Goal: Information Seeking & Learning: Learn about a topic

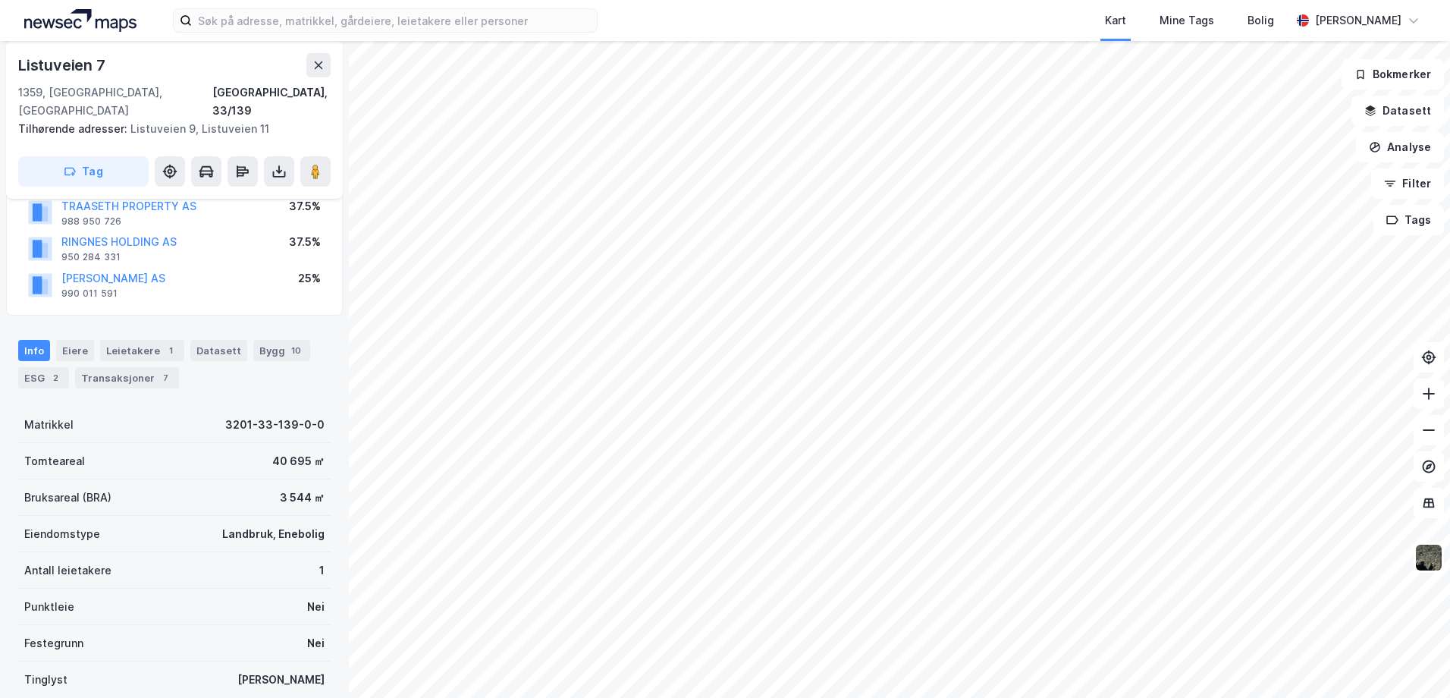
scroll to position [218, 0]
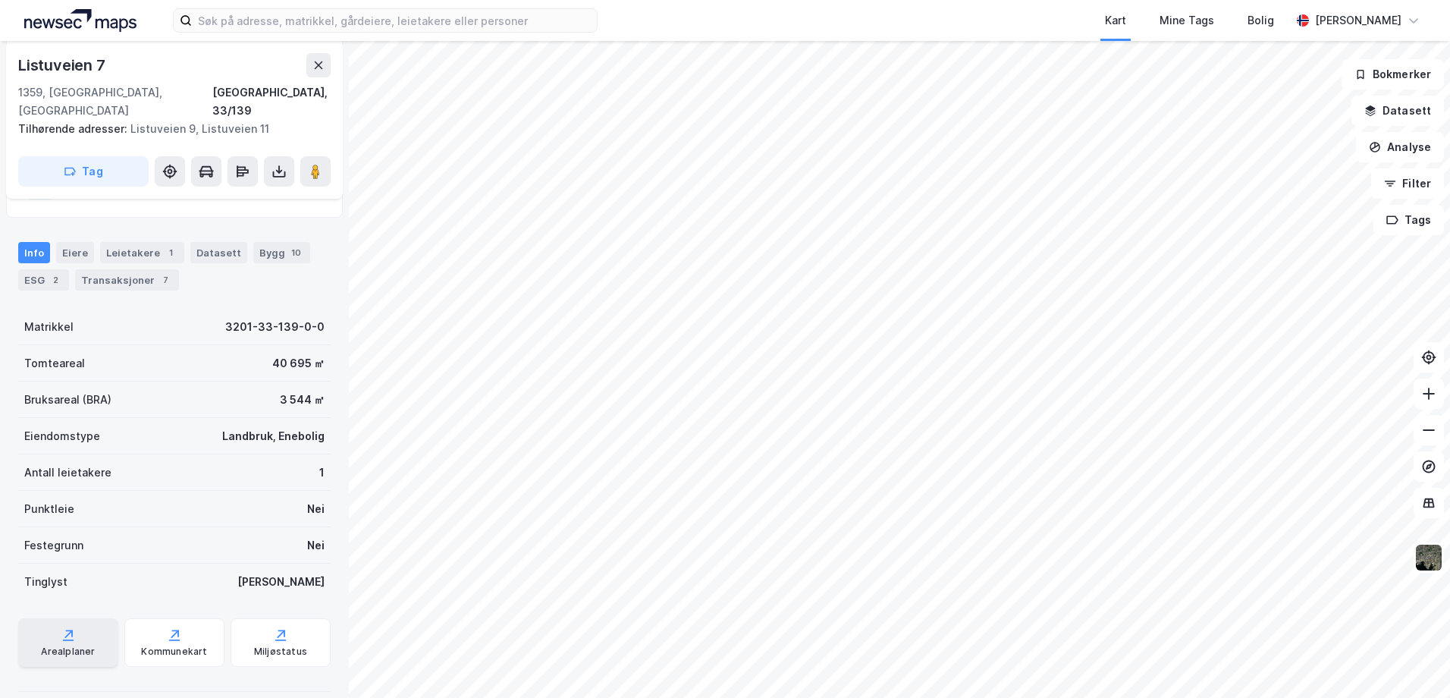
click at [57, 620] on div "Arealplaner" at bounding box center [68, 642] width 100 height 49
